Goal: Task Accomplishment & Management: Complete application form

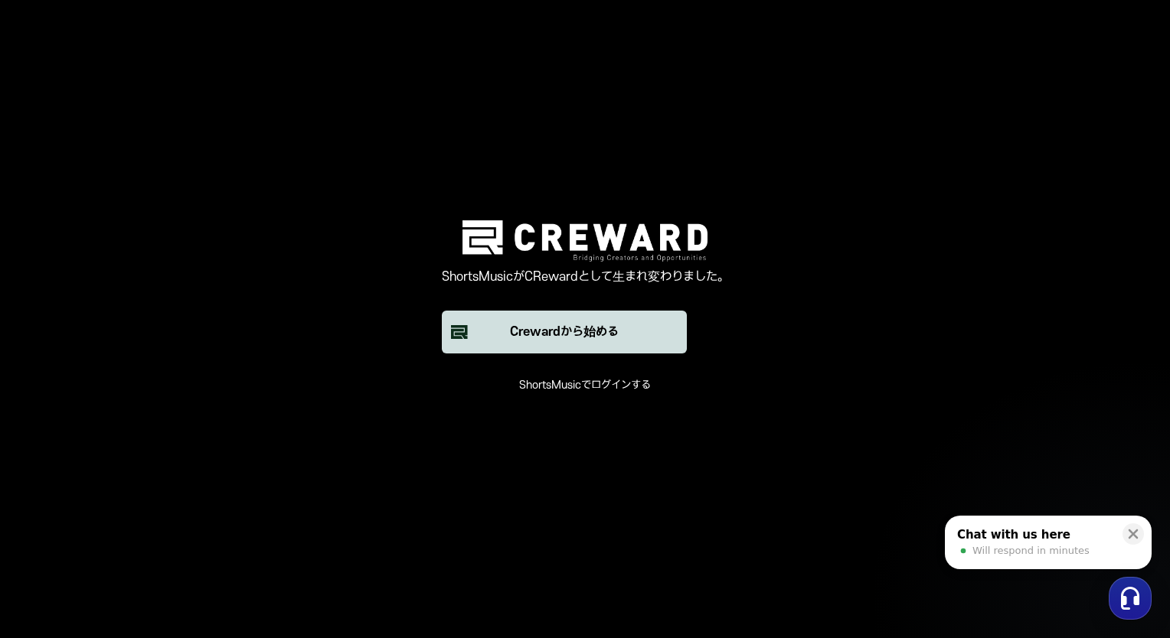
click at [604, 341] on button "Crewardから始める" at bounding box center [564, 332] width 245 height 43
click at [564, 351] on button "Crewardから始める" at bounding box center [564, 332] width 245 height 43
